Goal: Task Accomplishment & Management: Use online tool/utility

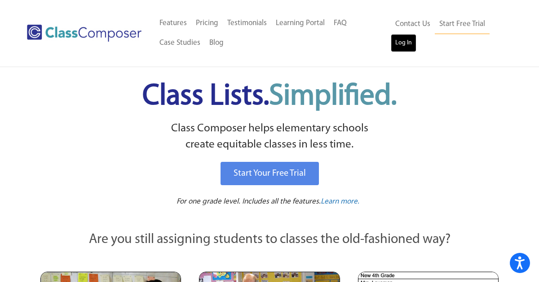
click at [405, 48] on link "Log In" at bounding box center [404, 43] width 26 height 18
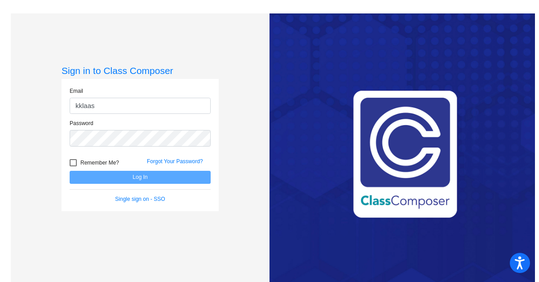
type input "[EMAIL_ADDRESS][DOMAIN_NAME]"
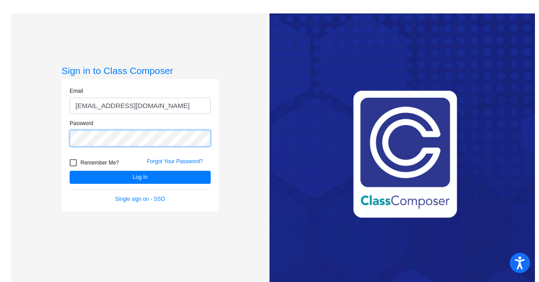
click at [70, 171] on button "Log In" at bounding box center [140, 177] width 141 height 13
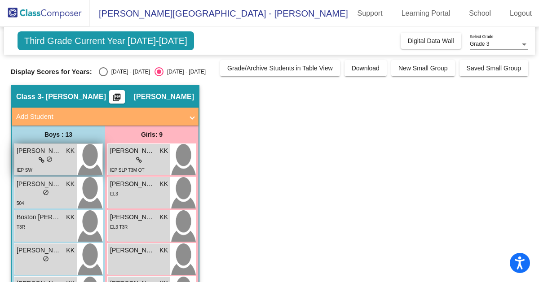
click at [31, 157] on div "lock do_not_disturb_alt" at bounding box center [46, 160] width 58 height 9
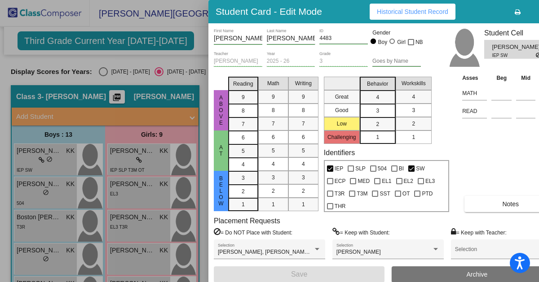
click at [57, 187] on div at bounding box center [269, 141] width 539 height 282
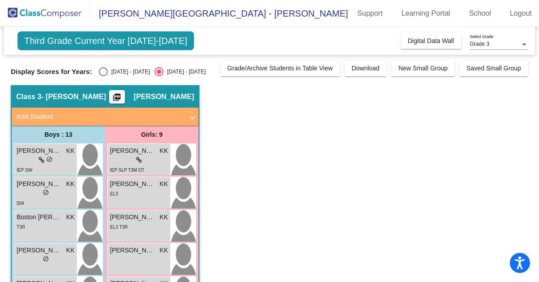
click at [57, 187] on span "[PERSON_NAME]" at bounding box center [39, 184] width 45 height 9
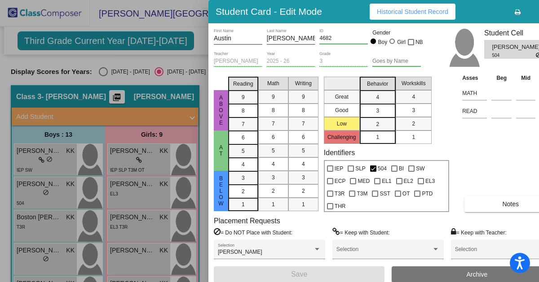
click at [525, 202] on button "Notes" at bounding box center [510, 204] width 92 height 16
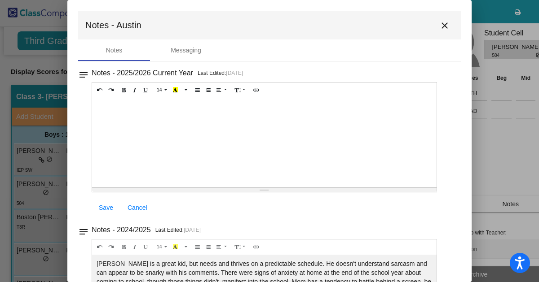
scroll to position [4, 0]
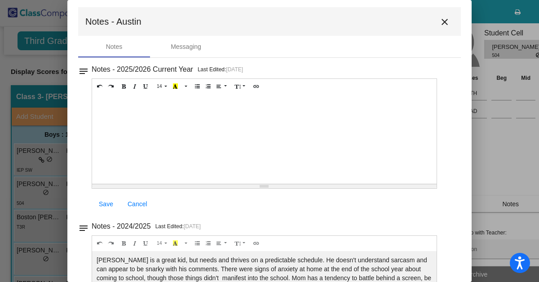
click at [440, 24] on mat-icon "close" at bounding box center [444, 22] width 11 height 11
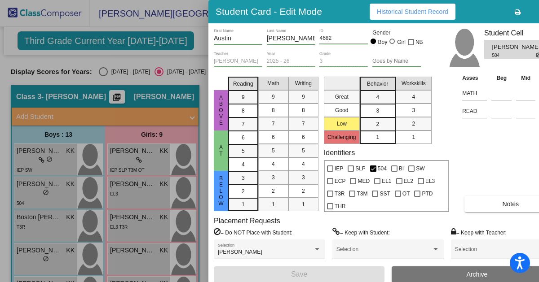
click at [55, 154] on div at bounding box center [269, 141] width 539 height 282
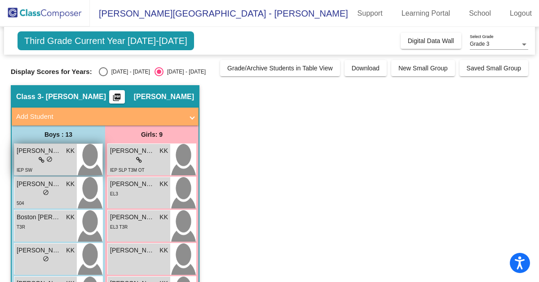
click at [53, 157] on div "lock do_not_disturb_alt" at bounding box center [46, 160] width 58 height 9
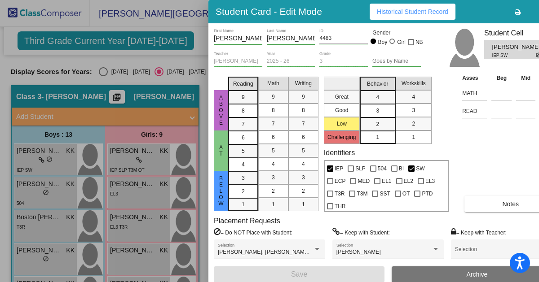
click at [496, 203] on button "Notes" at bounding box center [510, 204] width 92 height 16
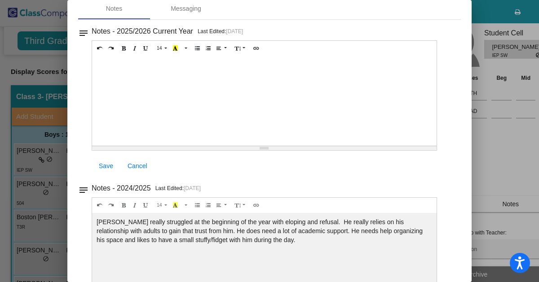
scroll to position [48, 0]
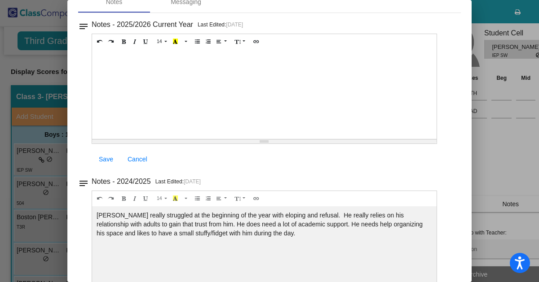
click at [483, 14] on div at bounding box center [269, 141] width 539 height 282
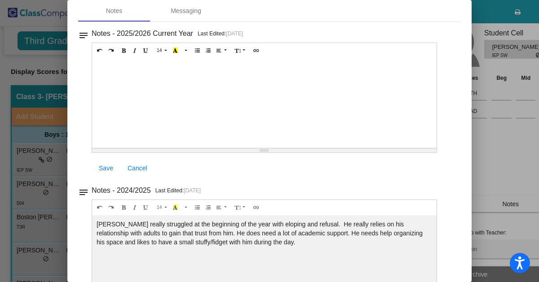
click at [487, 18] on div at bounding box center [269, 141] width 539 height 282
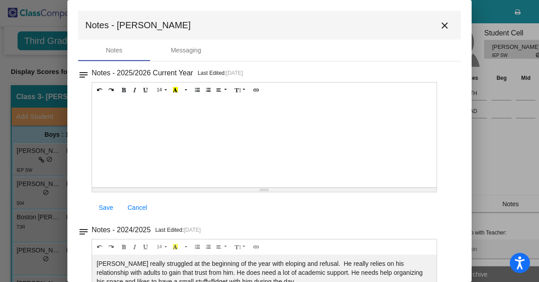
click at [440, 26] on mat-icon "close" at bounding box center [444, 25] width 11 height 11
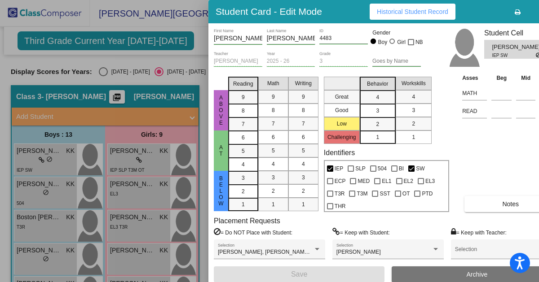
click at [44, 225] on div at bounding box center [269, 141] width 539 height 282
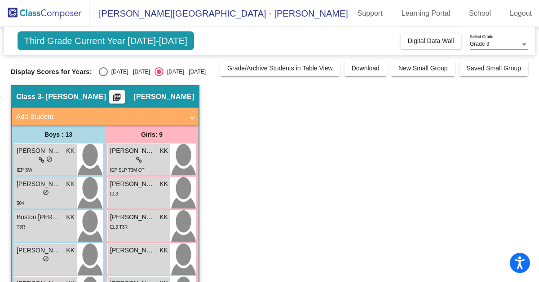
click at [44, 225] on div "T3R" at bounding box center [46, 226] width 58 height 9
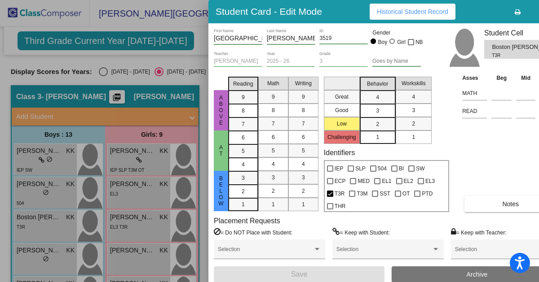
click at [511, 202] on span "Notes" at bounding box center [510, 204] width 17 height 7
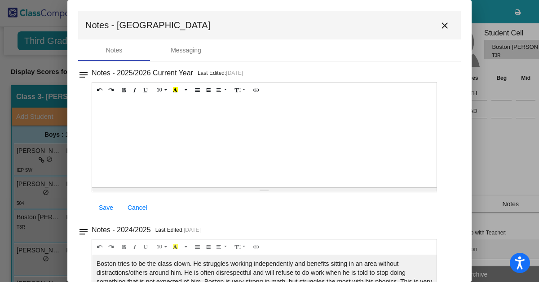
click at [439, 23] on mat-icon "close" at bounding box center [444, 25] width 11 height 11
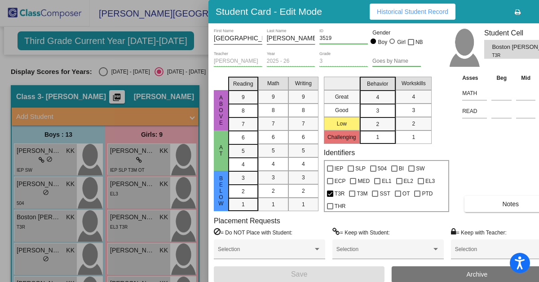
click at [26, 258] on div at bounding box center [269, 141] width 539 height 282
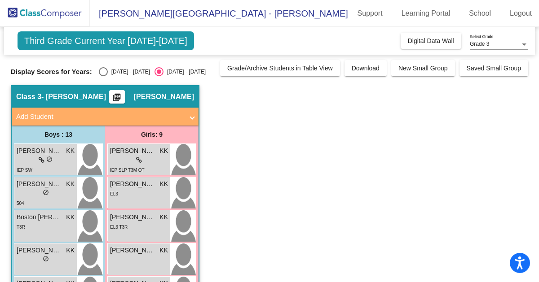
click at [26, 258] on div "lock do_not_disturb_alt" at bounding box center [46, 259] width 58 height 9
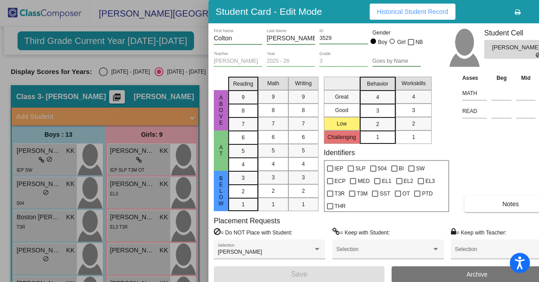
click at [481, 207] on button "Notes" at bounding box center [510, 204] width 92 height 16
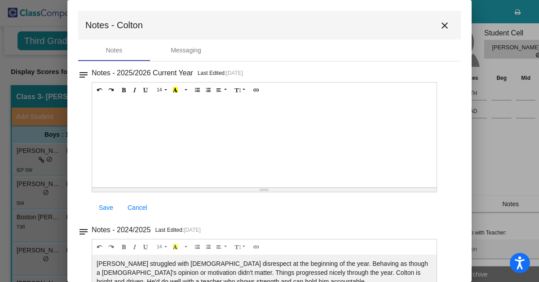
scroll to position [24, 0]
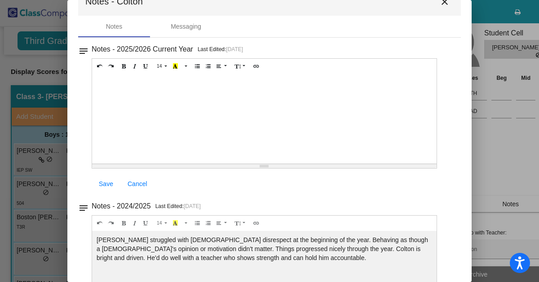
click at [441, 3] on mat-icon "close" at bounding box center [444, 1] width 11 height 11
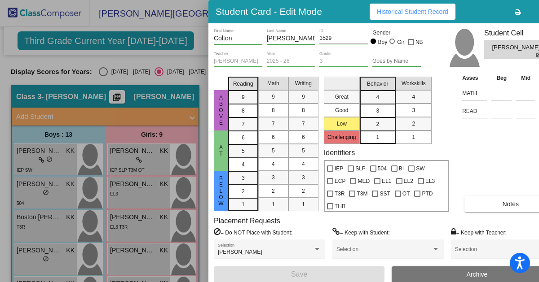
click at [198, 36] on div at bounding box center [269, 141] width 539 height 282
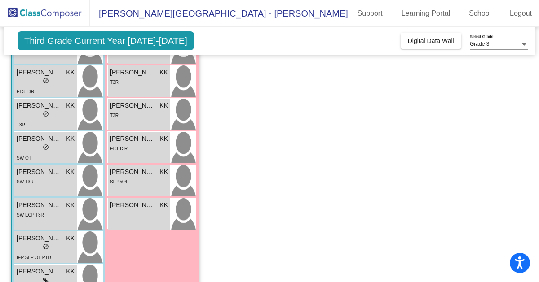
scroll to position [212, 0]
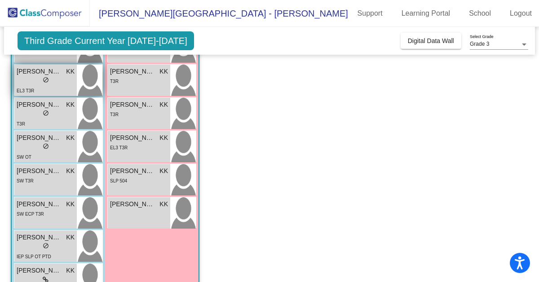
click at [18, 76] on div "lock do_not_disturb_alt" at bounding box center [46, 80] width 58 height 9
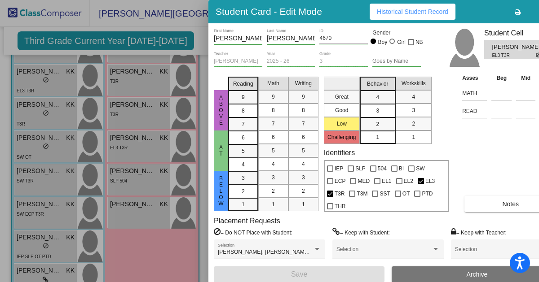
click at [500, 202] on button "Notes" at bounding box center [510, 204] width 92 height 16
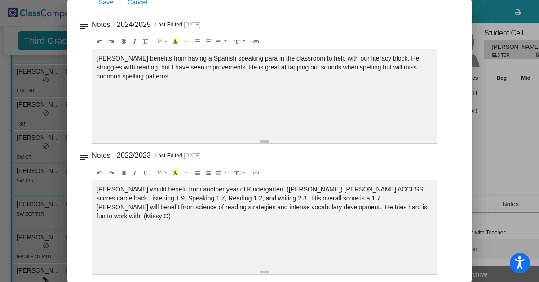
scroll to position [0, 0]
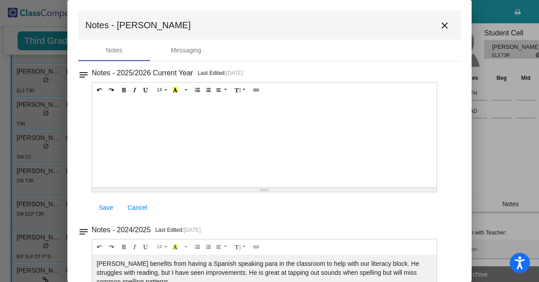
click at [441, 21] on mat-icon "close" at bounding box center [444, 25] width 11 height 11
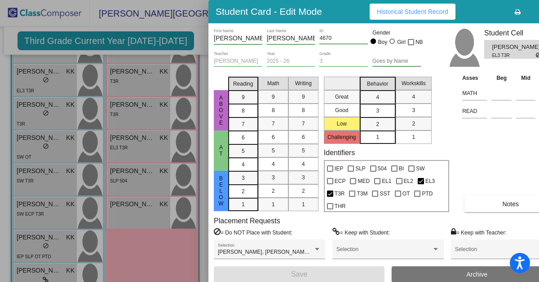
click at [43, 110] on div at bounding box center [269, 141] width 539 height 282
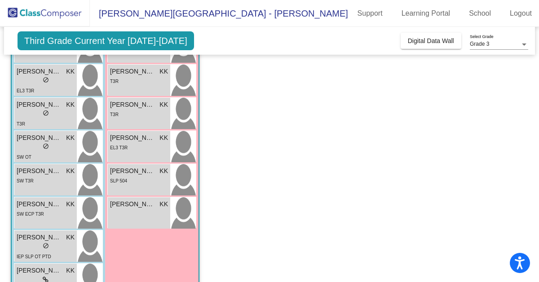
click at [43, 110] on span "do_not_disturb_alt" at bounding box center [46, 113] width 6 height 6
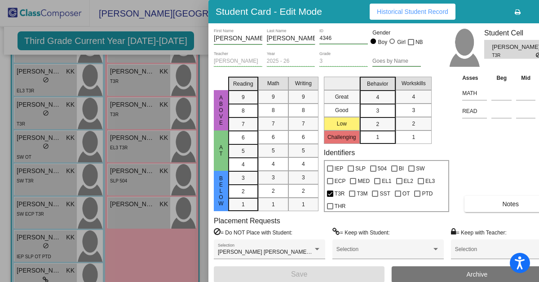
click at [502, 206] on button "Notes" at bounding box center [510, 204] width 92 height 16
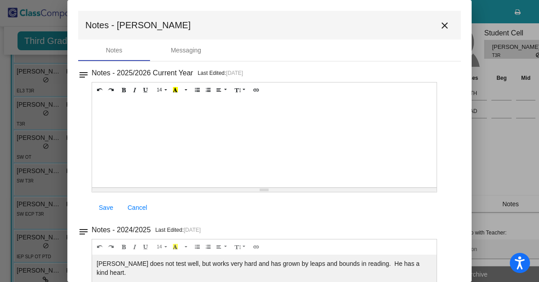
click at [439, 21] on mat-icon "close" at bounding box center [444, 25] width 11 height 11
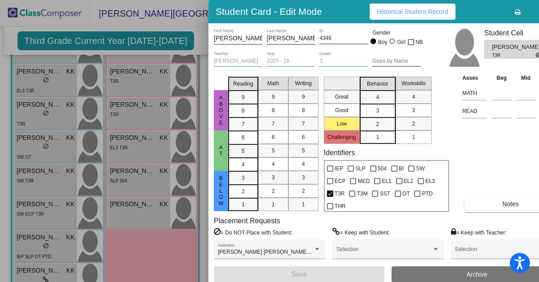
click at [36, 146] on div at bounding box center [269, 141] width 539 height 282
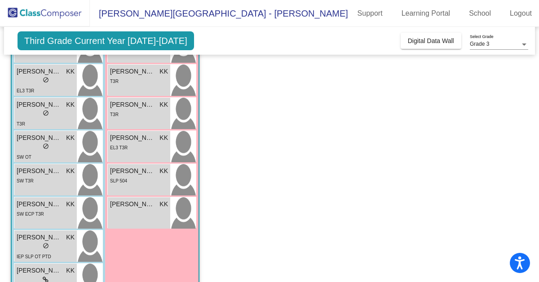
click at [36, 146] on div "lock do_not_disturb_alt" at bounding box center [46, 147] width 58 height 9
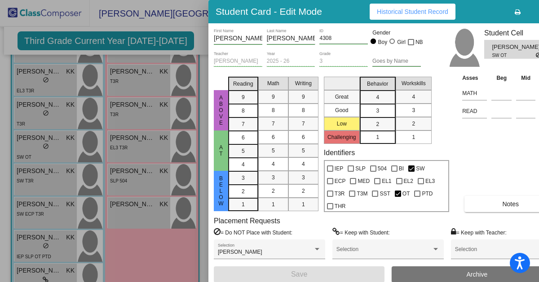
click at [498, 206] on button "Notes" at bounding box center [510, 204] width 92 height 16
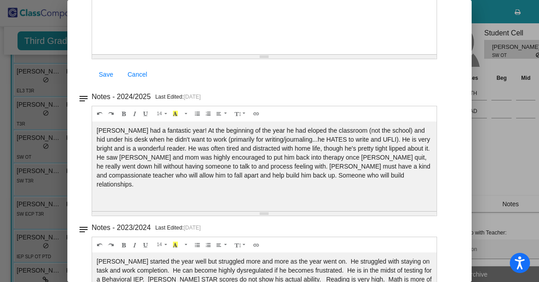
scroll to position [133, 0]
click at [10, 40] on div at bounding box center [269, 141] width 539 height 282
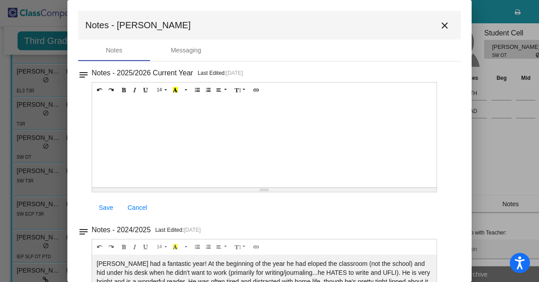
click at [439, 26] on mat-icon "close" at bounding box center [444, 25] width 11 height 11
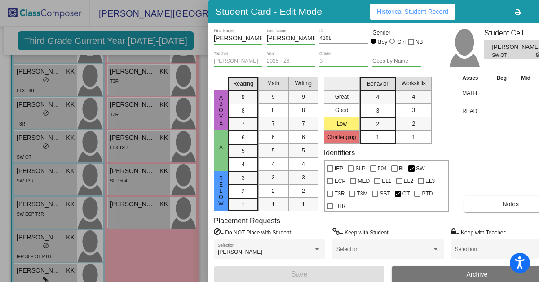
click at [27, 175] on div at bounding box center [269, 141] width 539 height 282
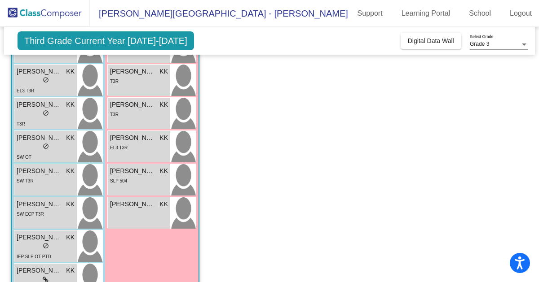
click at [27, 176] on div "SW T3R" at bounding box center [25, 180] width 17 height 9
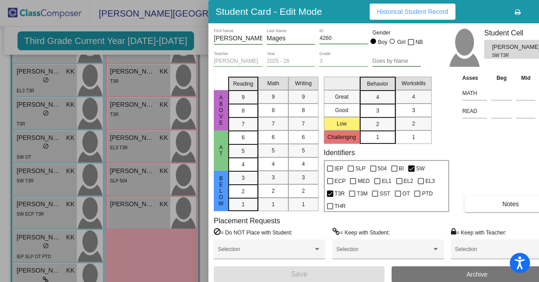
click at [474, 203] on button "Notes" at bounding box center [510, 204] width 92 height 16
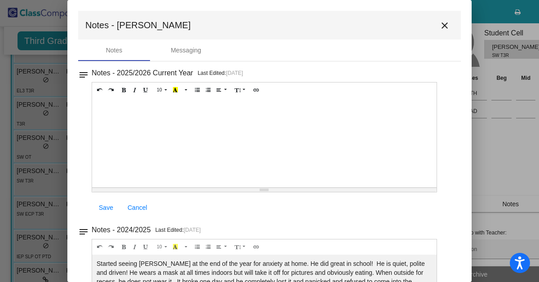
click at [439, 25] on mat-icon "close" at bounding box center [444, 25] width 11 height 11
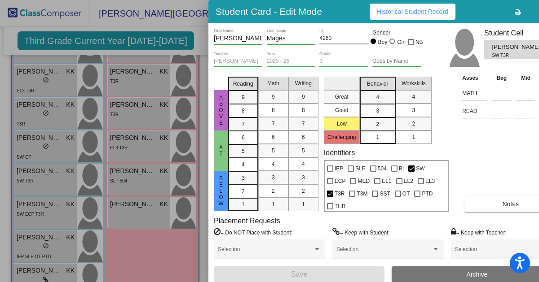
click at [26, 212] on div at bounding box center [269, 141] width 539 height 282
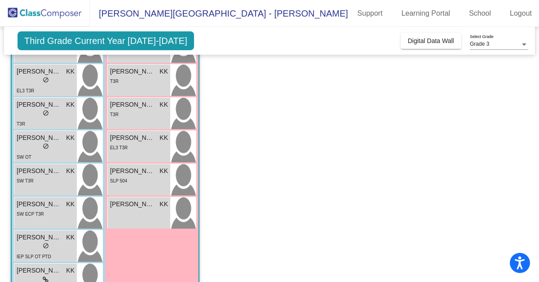
click at [26, 212] on span "SW ECP T3R" at bounding box center [30, 214] width 27 height 5
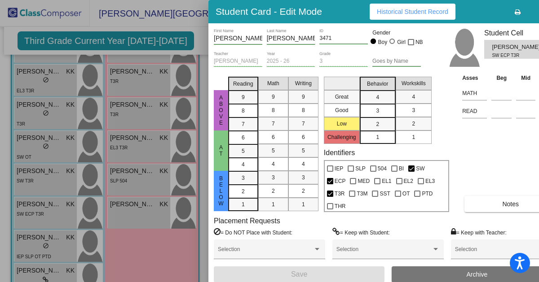
click at [506, 201] on span "Notes" at bounding box center [510, 204] width 17 height 7
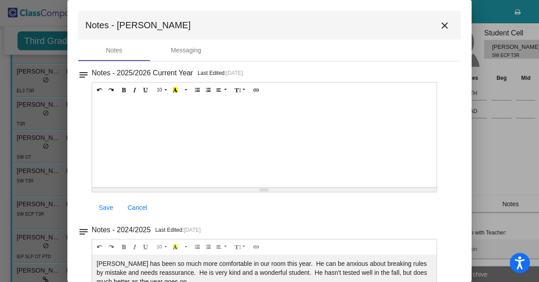
click at [444, 28] on mat-icon "close" at bounding box center [444, 25] width 11 height 11
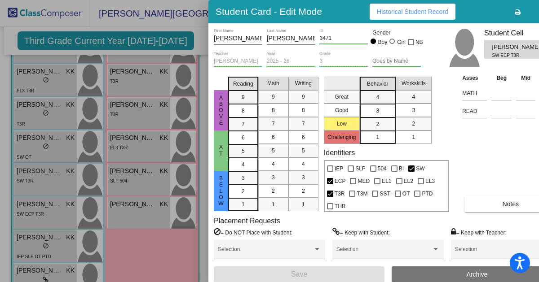
click at [129, 246] on div at bounding box center [269, 141] width 539 height 282
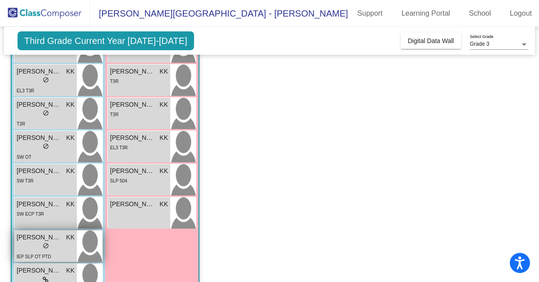
scroll to position [292, 0]
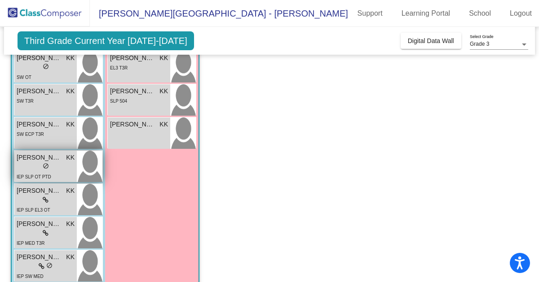
click at [37, 172] on div "IEP SLP OT PTD" at bounding box center [34, 176] width 35 height 9
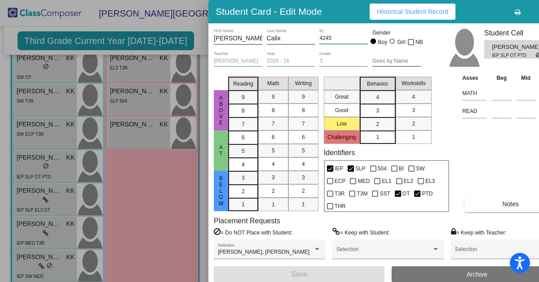
click at [31, 203] on div at bounding box center [269, 141] width 539 height 282
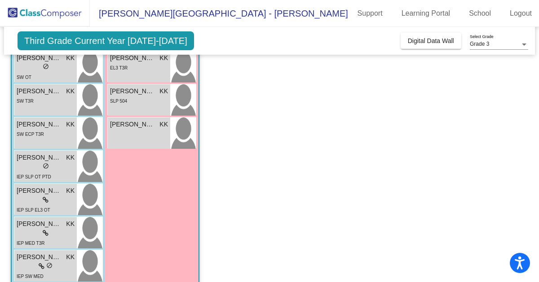
click at [31, 203] on div "lock do_not_disturb_alt" at bounding box center [46, 200] width 58 height 9
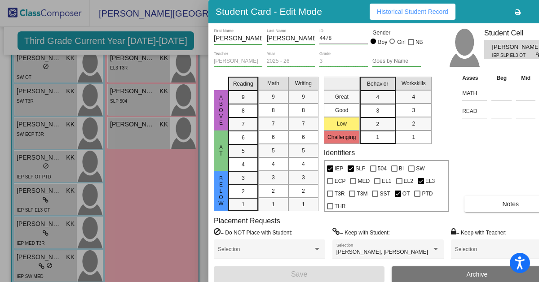
click at [31, 221] on div at bounding box center [269, 141] width 539 height 282
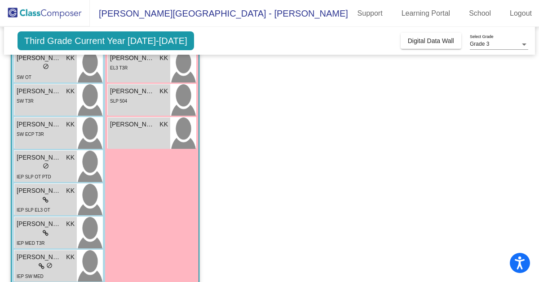
click at [31, 221] on span "[PERSON_NAME]" at bounding box center [39, 224] width 45 height 9
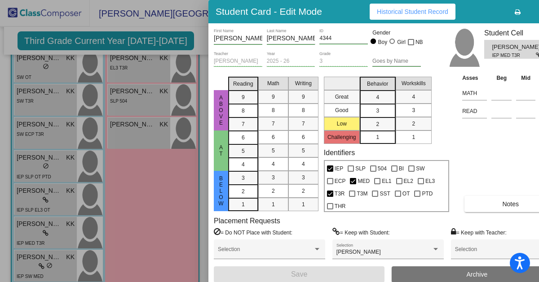
click at [478, 199] on button "Notes" at bounding box center [510, 204] width 92 height 16
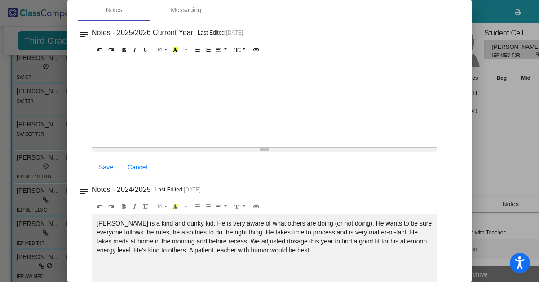
scroll to position [43, 0]
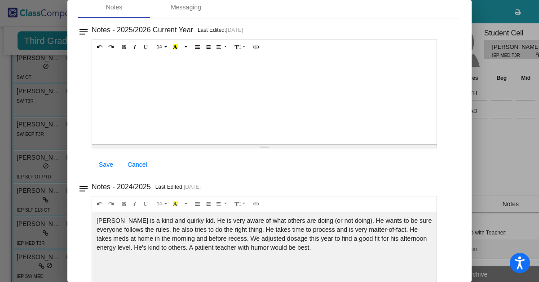
click at [488, 154] on div at bounding box center [269, 141] width 539 height 282
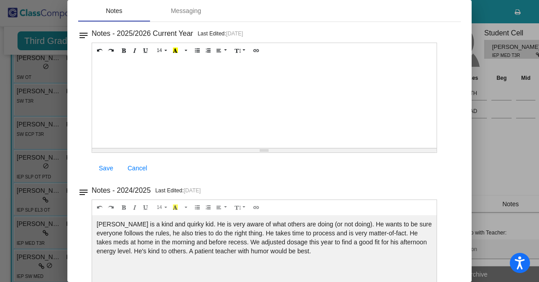
scroll to position [0, 0]
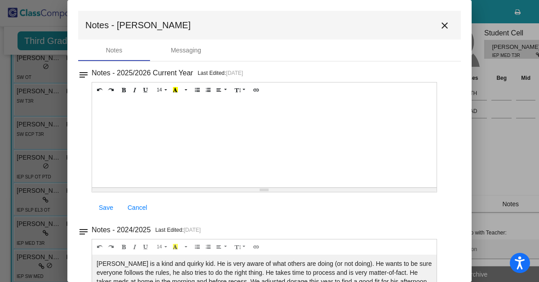
click at [507, 148] on div at bounding box center [269, 141] width 539 height 282
click at [440, 30] on mat-icon "close" at bounding box center [444, 25] width 11 height 11
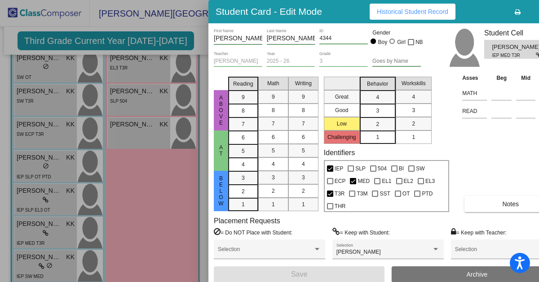
click at [43, 260] on div at bounding box center [269, 141] width 539 height 282
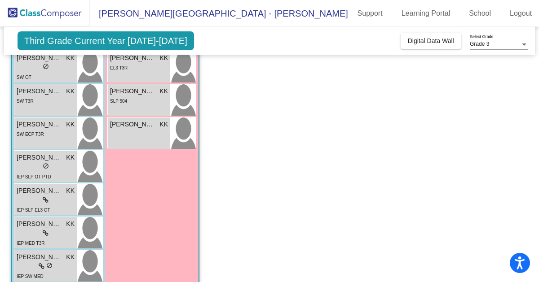
click at [43, 260] on span "[PERSON_NAME]" at bounding box center [39, 257] width 45 height 9
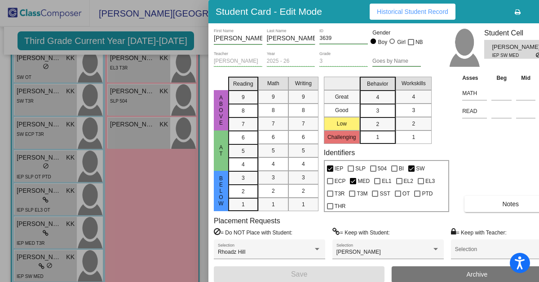
click at [504, 202] on span "Notes" at bounding box center [510, 204] width 17 height 7
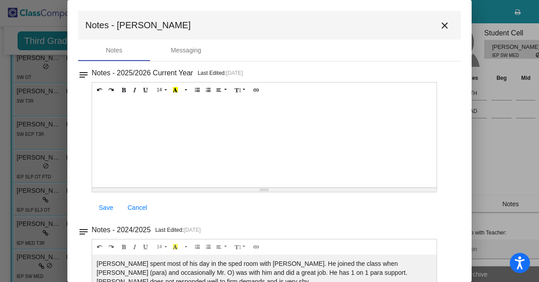
click at [442, 18] on button "close" at bounding box center [445, 25] width 18 height 18
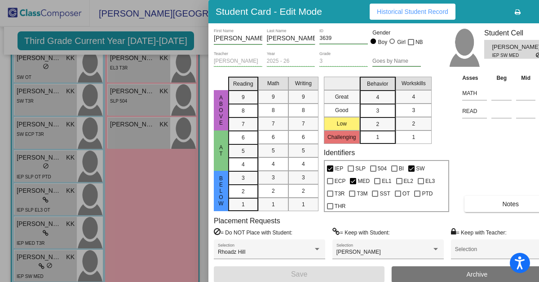
click at [118, 126] on div at bounding box center [269, 141] width 539 height 282
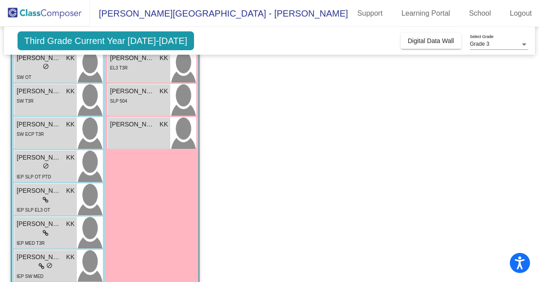
click at [118, 126] on span "[PERSON_NAME]" at bounding box center [132, 124] width 45 height 9
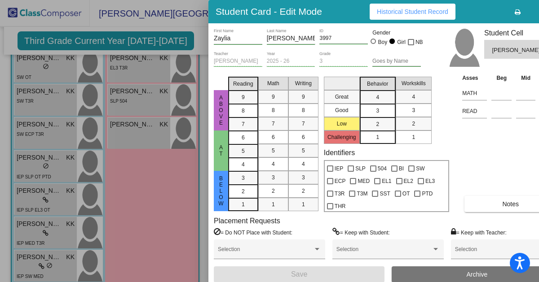
click at [508, 201] on span "Notes" at bounding box center [510, 204] width 17 height 7
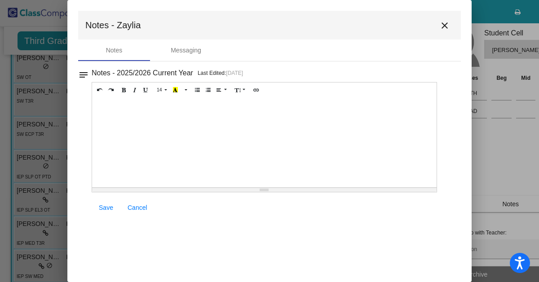
click at [443, 22] on mat-icon "close" at bounding box center [444, 25] width 11 height 11
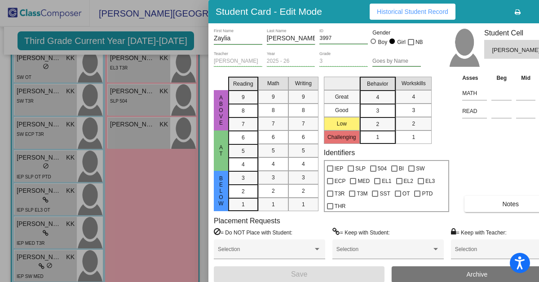
click at [162, 90] on div at bounding box center [269, 141] width 539 height 282
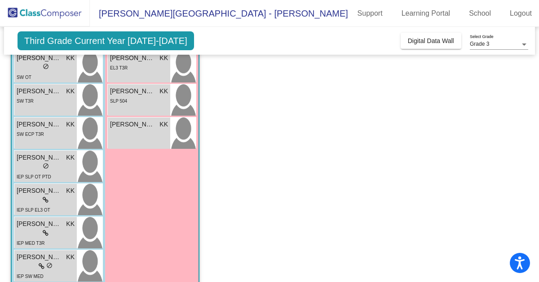
click at [162, 90] on span "KK" at bounding box center [163, 91] width 9 height 9
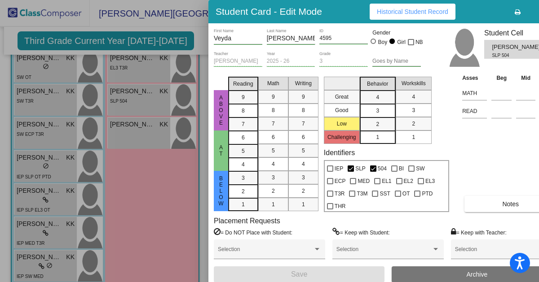
click at [505, 202] on span "Notes" at bounding box center [510, 204] width 17 height 7
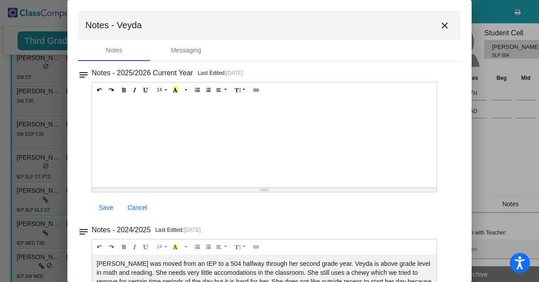
click at [439, 22] on mat-icon "close" at bounding box center [444, 25] width 11 height 11
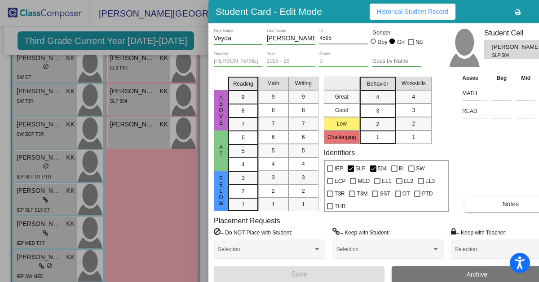
click at [142, 66] on div at bounding box center [269, 141] width 539 height 282
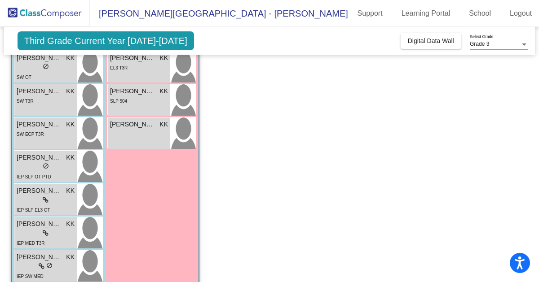
click at [142, 66] on div "EL3 T3R" at bounding box center [139, 67] width 58 height 9
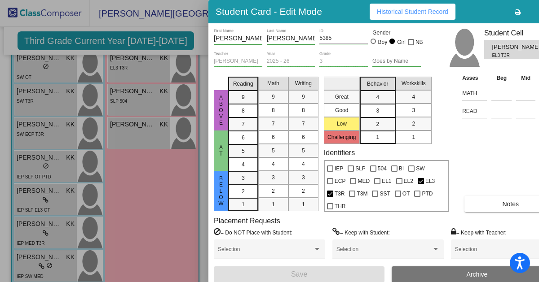
click at [135, 108] on div at bounding box center [269, 141] width 539 height 282
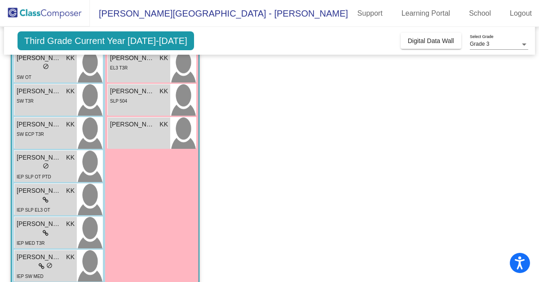
click at [135, 108] on div "[PERSON_NAME] lock do_not_disturb_alt SLP 504" at bounding box center [139, 99] width 62 height 31
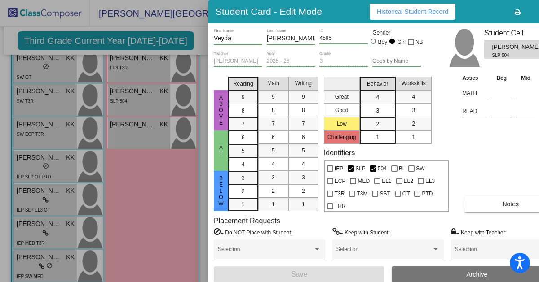
click at [512, 207] on button "Notes" at bounding box center [510, 204] width 92 height 16
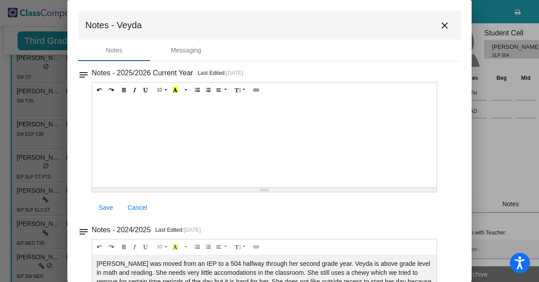
click at [439, 25] on mat-icon "close" at bounding box center [444, 25] width 11 height 11
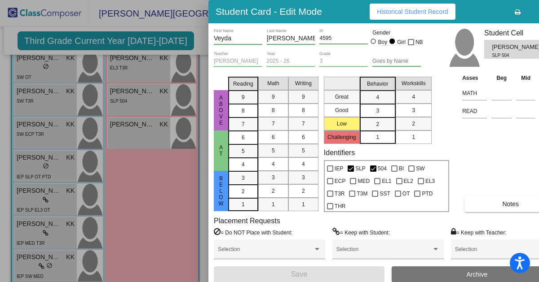
click at [155, 68] on div at bounding box center [269, 141] width 539 height 282
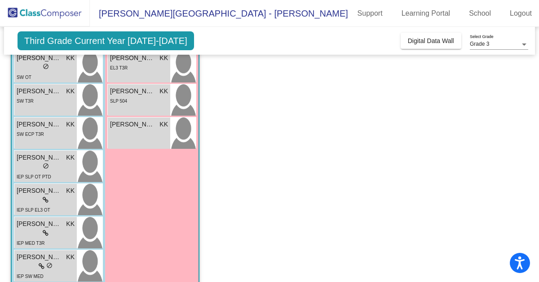
click at [155, 68] on div "EL3 T3R" at bounding box center [139, 67] width 58 height 9
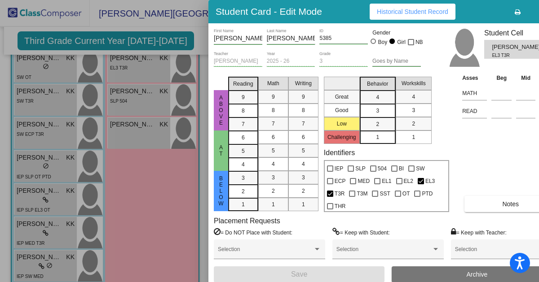
click at [493, 201] on button "Notes" at bounding box center [510, 204] width 92 height 16
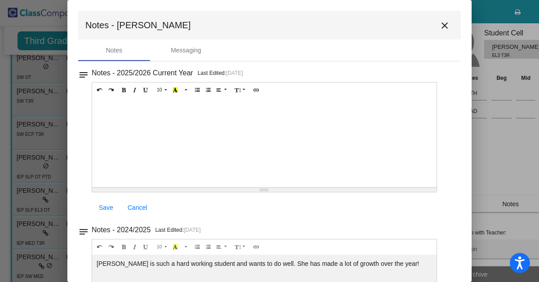
click at [437, 33] on button "close" at bounding box center [445, 25] width 18 height 18
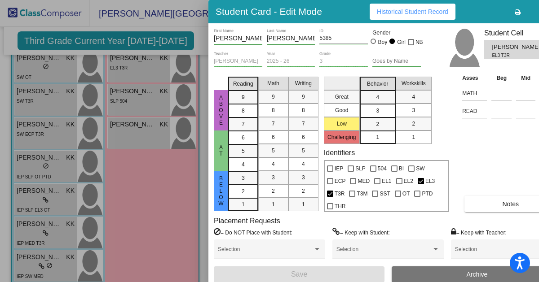
click at [200, 39] on div at bounding box center [269, 141] width 539 height 282
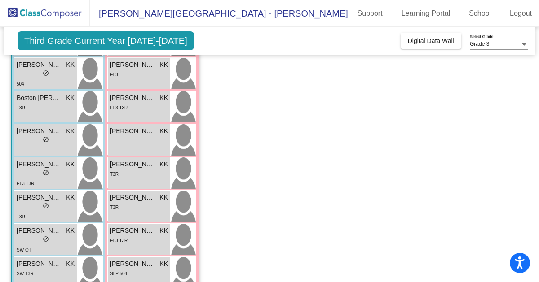
scroll to position [120, 0]
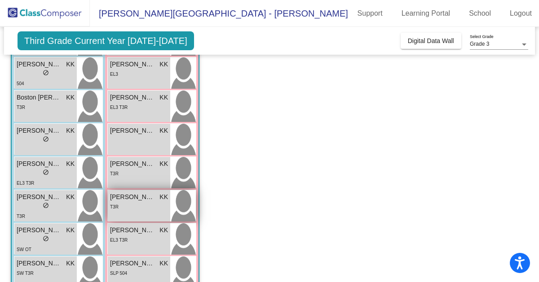
click at [125, 211] on div "[PERSON_NAME] [PERSON_NAME] lock do_not_disturb_alt T3R" at bounding box center [139, 205] width 62 height 31
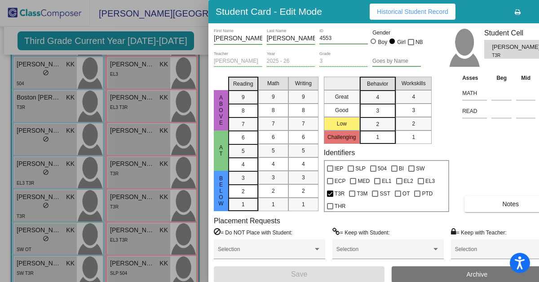
click at [502, 203] on span "Notes" at bounding box center [510, 204] width 17 height 7
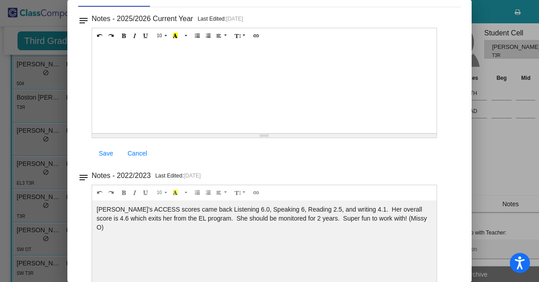
scroll to position [0, 0]
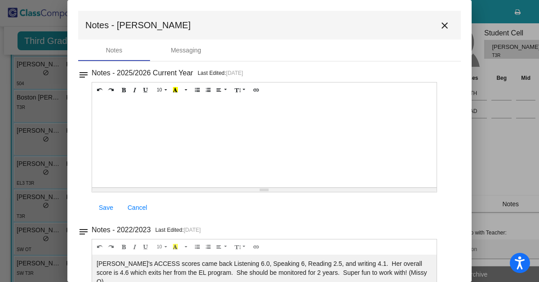
click at [439, 26] on mat-icon "close" at bounding box center [444, 25] width 11 height 11
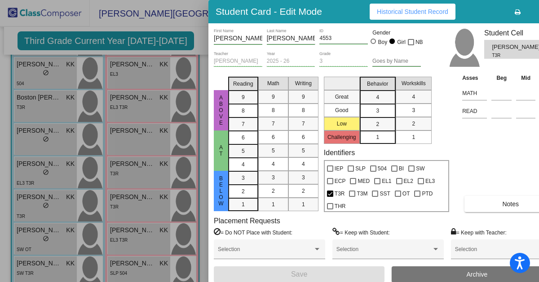
click at [184, 35] on div at bounding box center [269, 141] width 539 height 282
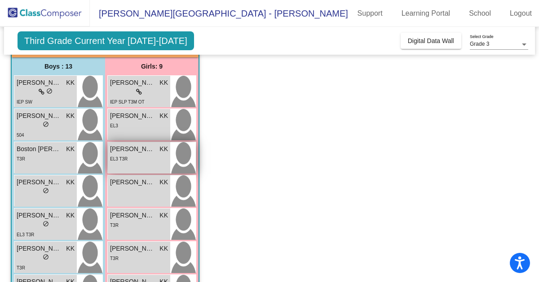
scroll to position [71, 0]
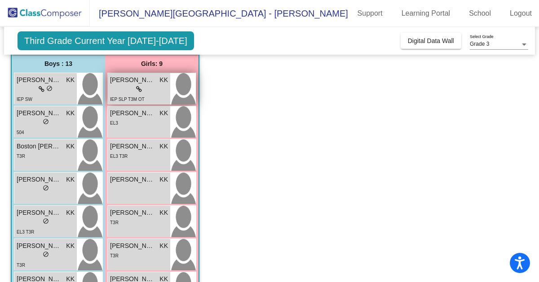
click at [152, 89] on div "lock do_not_disturb_alt" at bounding box center [139, 89] width 58 height 9
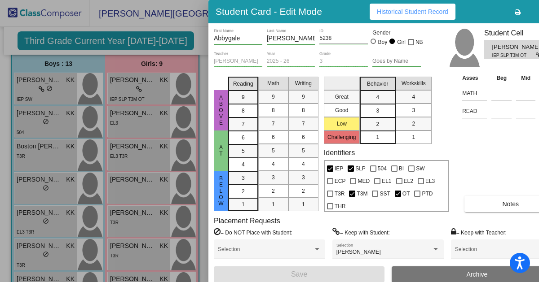
click at [515, 206] on span "Notes" at bounding box center [510, 204] width 17 height 7
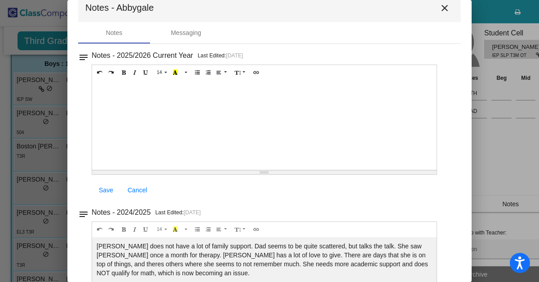
scroll to position [18, 0]
click at [439, 10] on mat-icon "close" at bounding box center [444, 7] width 11 height 11
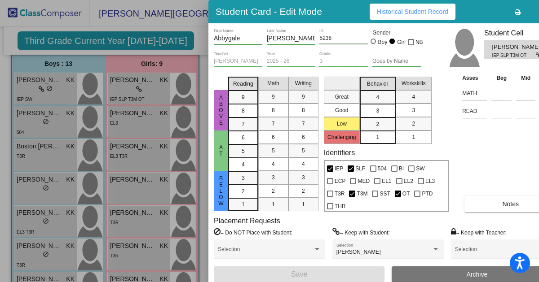
click at [131, 128] on div at bounding box center [269, 141] width 539 height 282
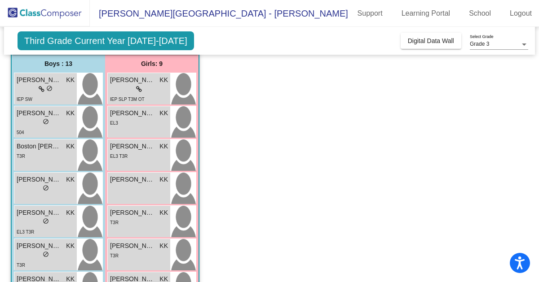
click at [131, 128] on div "[PERSON_NAME] [PERSON_NAME] lock do_not_disturb_alt EL3" at bounding box center [139, 121] width 62 height 31
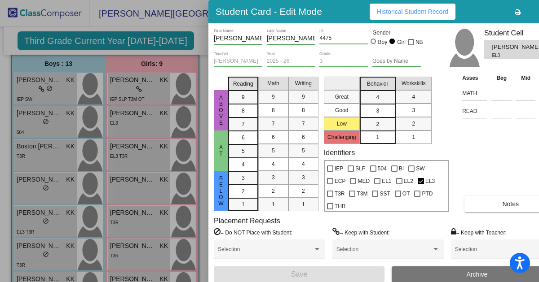
click at [487, 203] on button "Notes" at bounding box center [510, 204] width 92 height 16
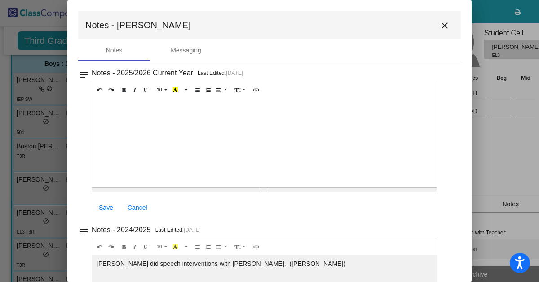
click at [441, 20] on mat-icon "close" at bounding box center [444, 25] width 11 height 11
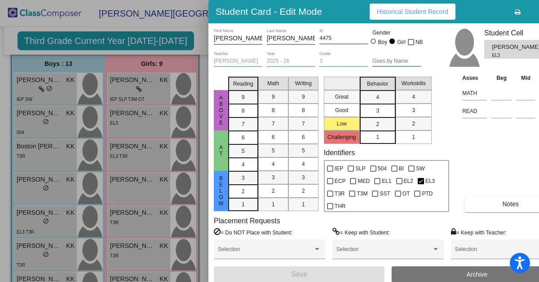
click at [135, 163] on div at bounding box center [269, 141] width 539 height 282
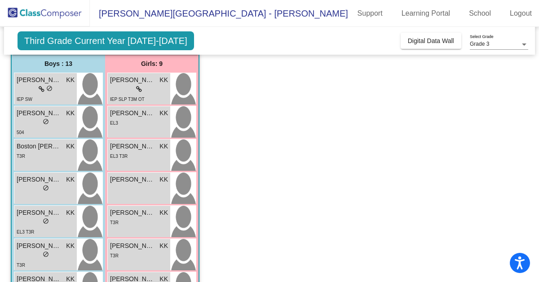
click at [135, 163] on div "[PERSON_NAME] KK lock do_not_disturb_alt EL3 T3R" at bounding box center [139, 155] width 62 height 31
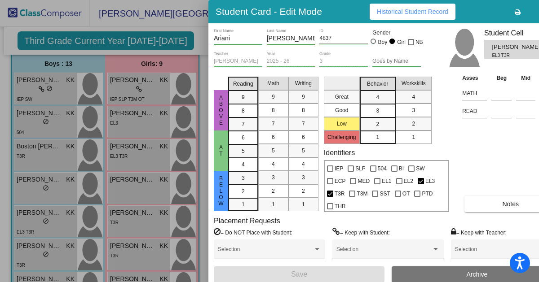
click at [502, 201] on span "Notes" at bounding box center [510, 204] width 17 height 7
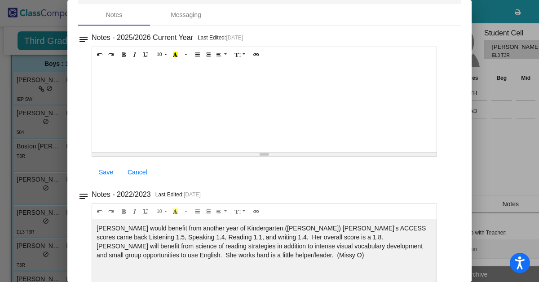
scroll to position [0, 0]
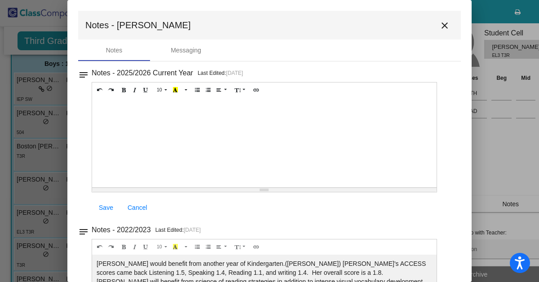
click at [440, 26] on mat-icon "close" at bounding box center [444, 25] width 11 height 11
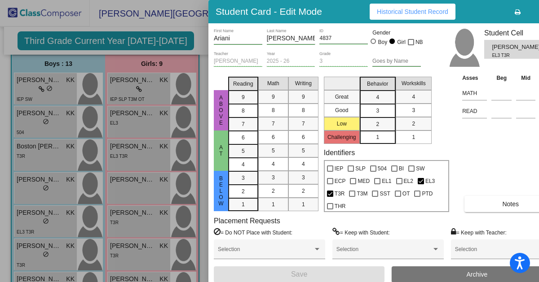
click at [129, 195] on div at bounding box center [269, 141] width 539 height 282
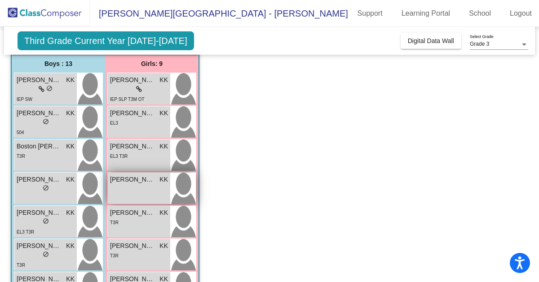
click at [125, 198] on div "[PERSON_NAME] KK lock do_not_disturb_alt" at bounding box center [139, 188] width 62 height 31
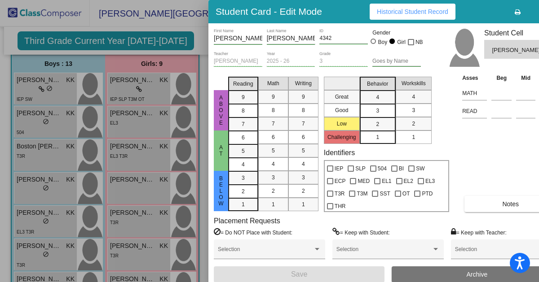
click at [496, 205] on button "Notes" at bounding box center [510, 204] width 92 height 16
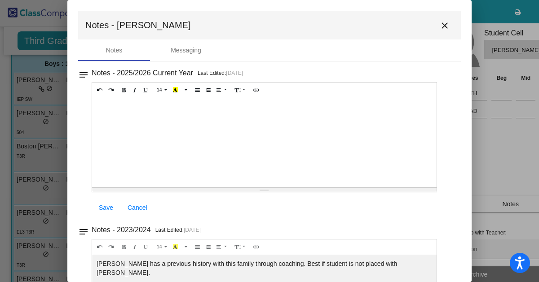
click at [441, 31] on mat-icon "close" at bounding box center [444, 25] width 11 height 11
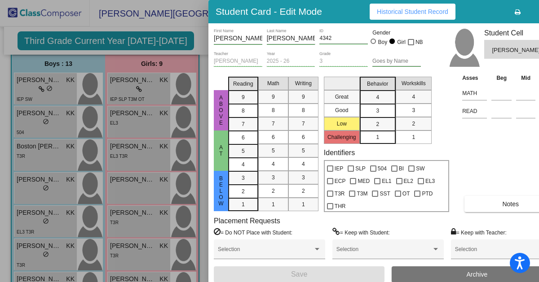
click at [199, 35] on div at bounding box center [269, 141] width 539 height 282
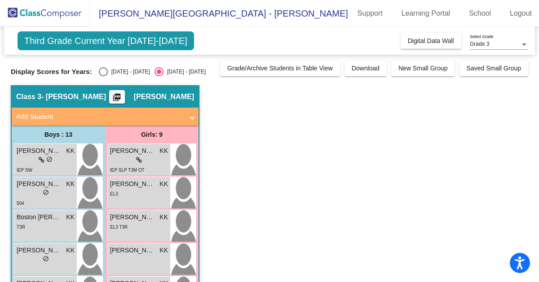
click at [173, 97] on span "[PERSON_NAME]" at bounding box center [164, 96] width 60 height 9
click at [122, 95] on mat-icon "picture_as_pdf" at bounding box center [116, 99] width 11 height 13
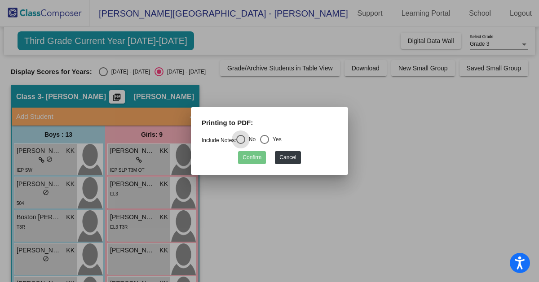
click at [267, 140] on div "Select an option" at bounding box center [264, 139] width 9 height 9
click at [264, 144] on input "Yes" at bounding box center [264, 144] width 0 height 0
radio input "true"
click at [256, 162] on button "Confirm" at bounding box center [252, 157] width 28 height 13
